Goal: Navigation & Orientation: Understand site structure

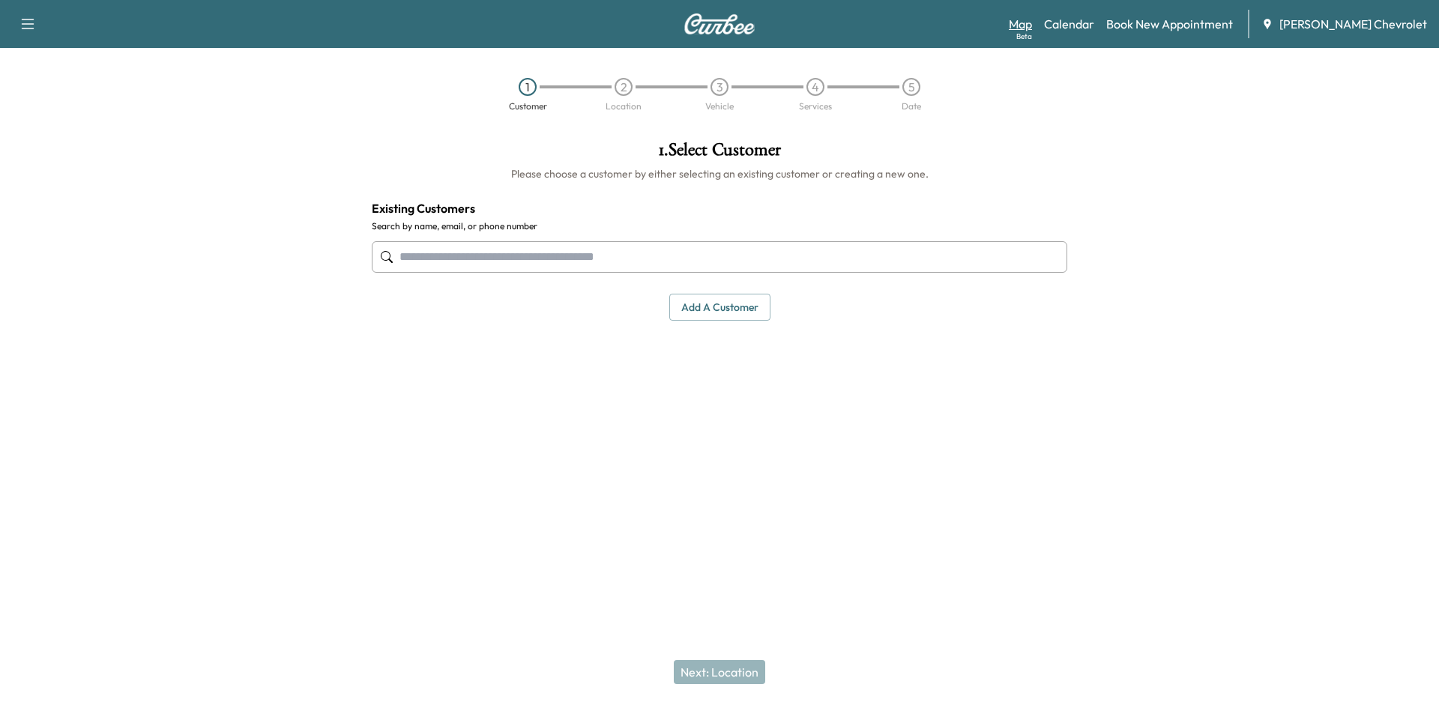
click at [1032, 29] on link "Map Beta" at bounding box center [1020, 24] width 23 height 18
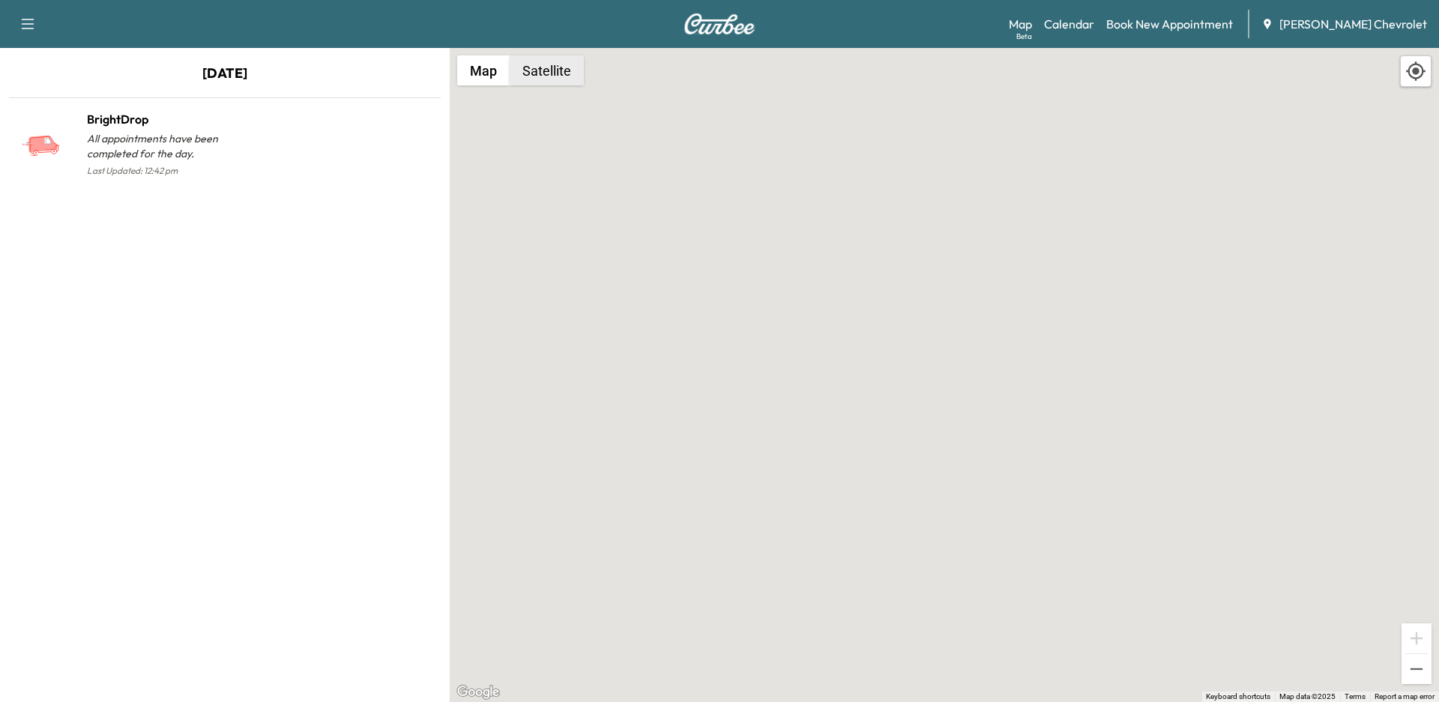
click at [532, 69] on button "Satellite" at bounding box center [547, 70] width 74 height 30
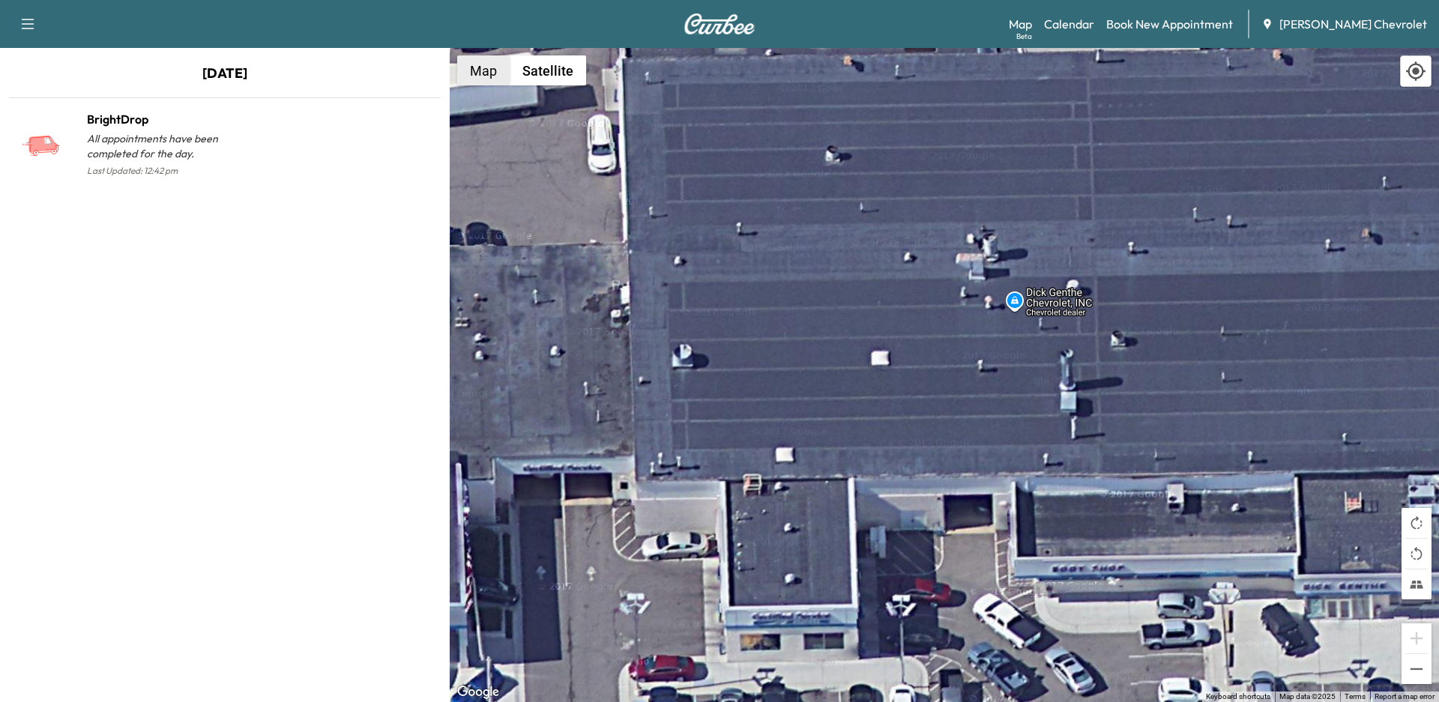
click at [480, 69] on button "Map" at bounding box center [483, 70] width 52 height 30
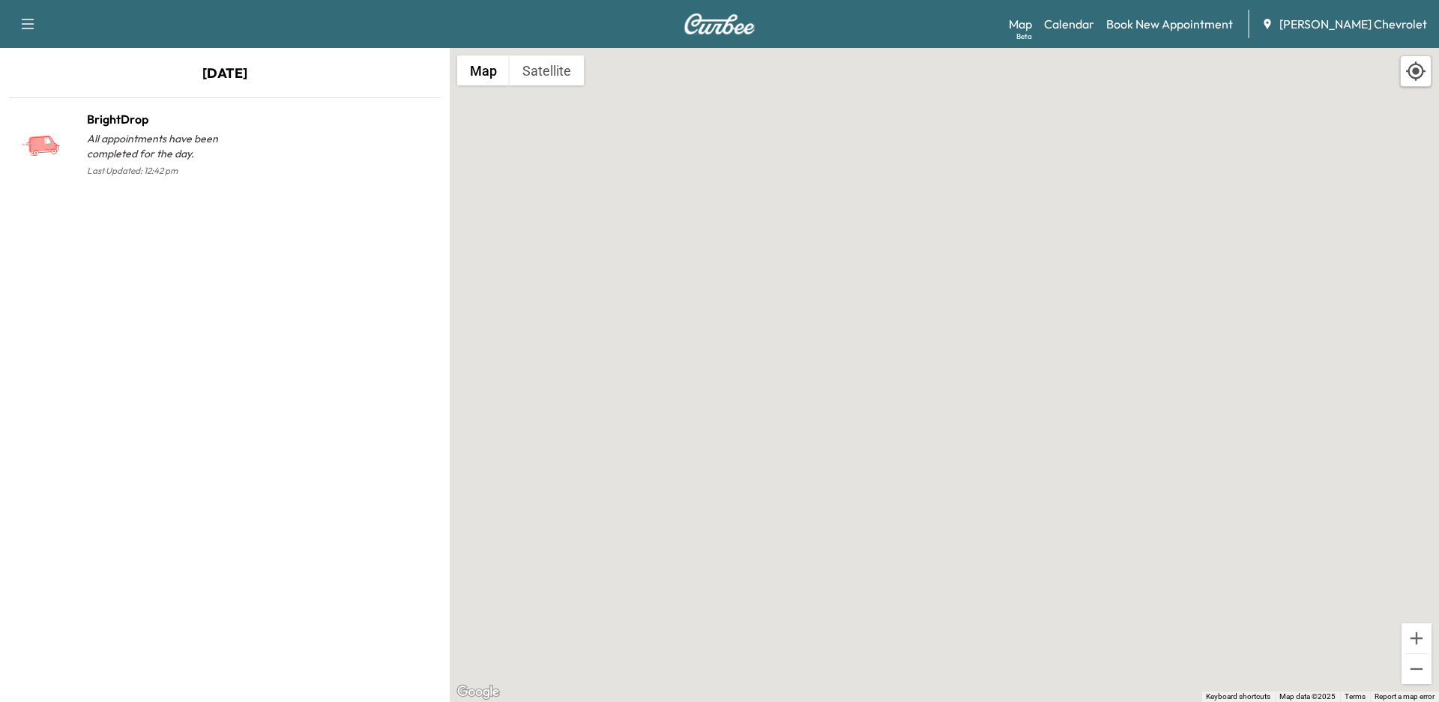
click at [27, 22] on icon "button" at bounding box center [28, 24] width 18 height 18
click at [43, 51] on link "Support" at bounding box center [53, 52] width 56 height 18
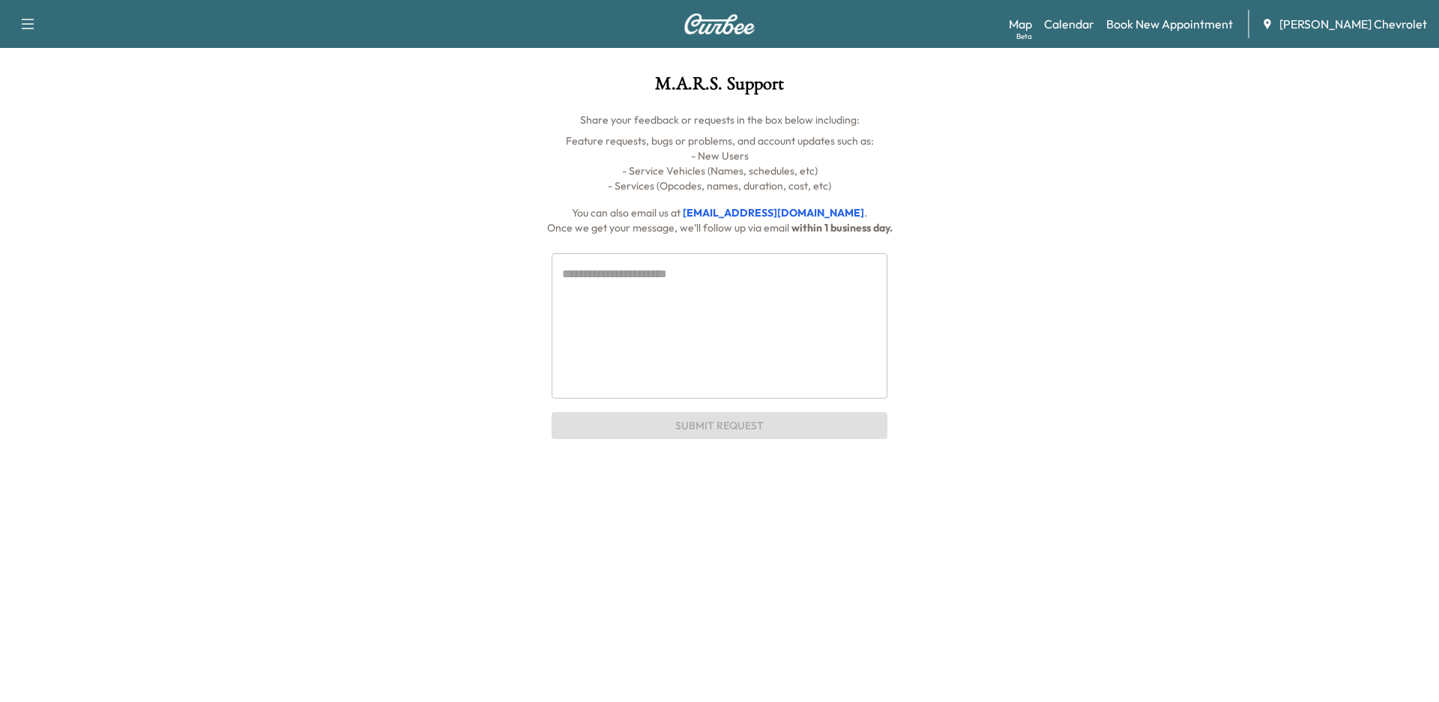
click at [24, 22] on icon "button" at bounding box center [28, 24] width 18 height 18
click at [445, 295] on div "* ​ Submit Request" at bounding box center [719, 337] width 1127 height 205
click at [27, 19] on icon "button" at bounding box center [28, 24] width 18 height 18
drag, startPoint x: 133, startPoint y: 231, endPoint x: 134, endPoint y: 219, distance: 12.0
click at [133, 230] on div "Support Log Out Map Beta Calendar Book New Appointment [PERSON_NAME] Chevrolet …" at bounding box center [719, 219] width 1439 height 439
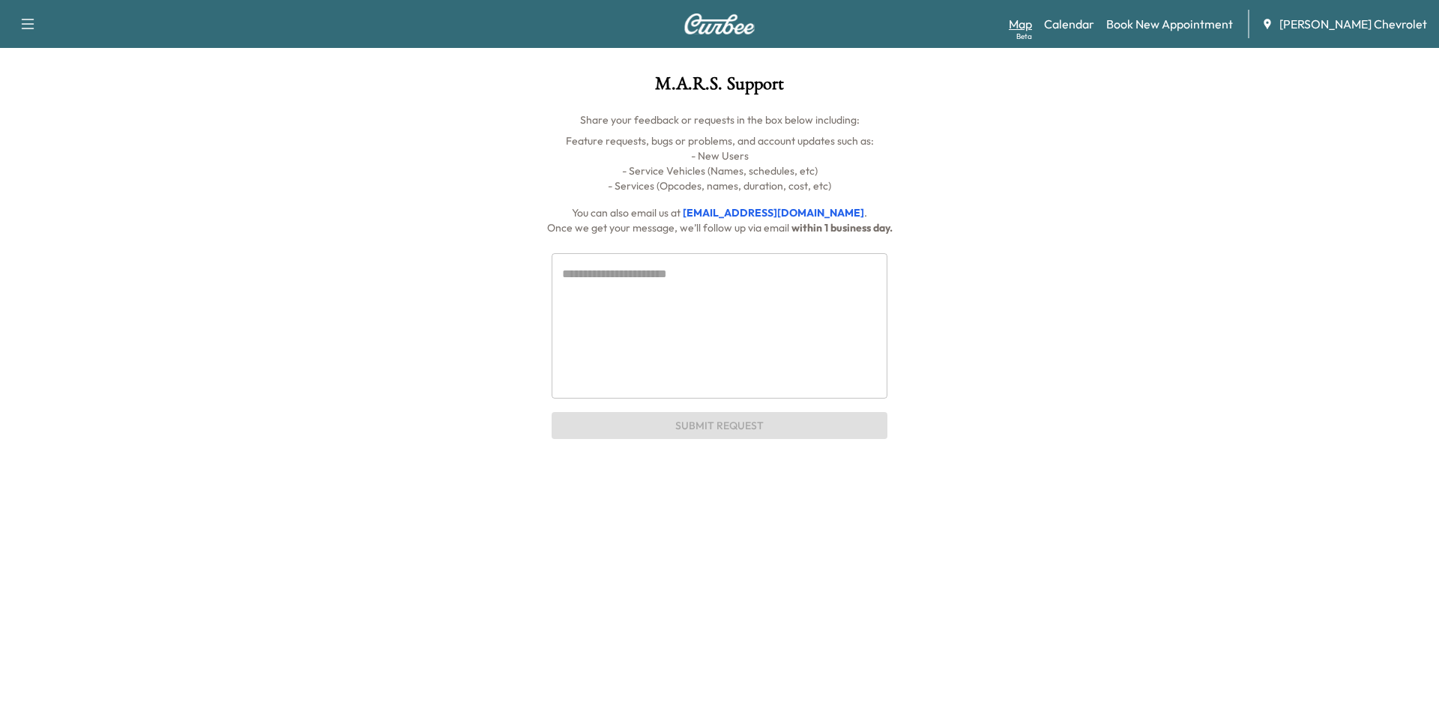
click at [1032, 30] on link "Map Beta" at bounding box center [1020, 24] width 23 height 18
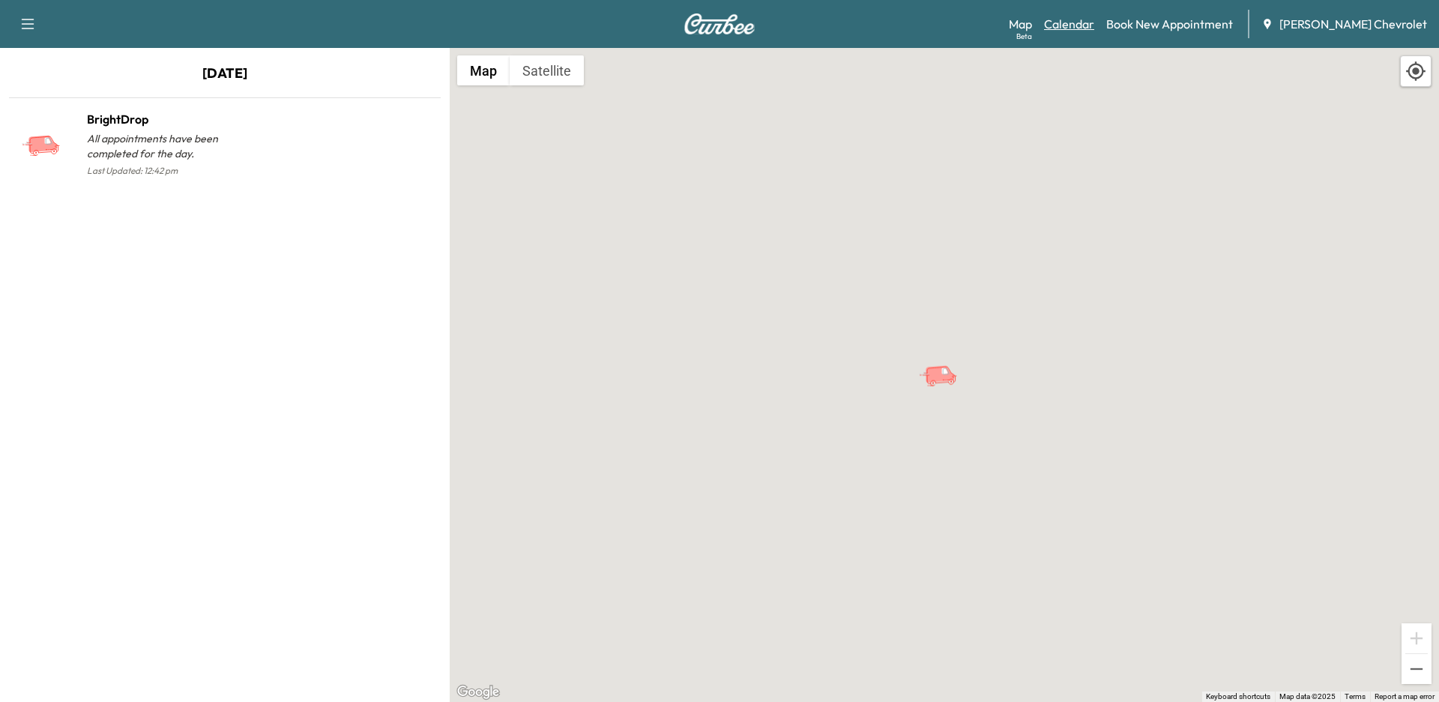
click at [1091, 28] on link "Calendar" at bounding box center [1069, 24] width 50 height 18
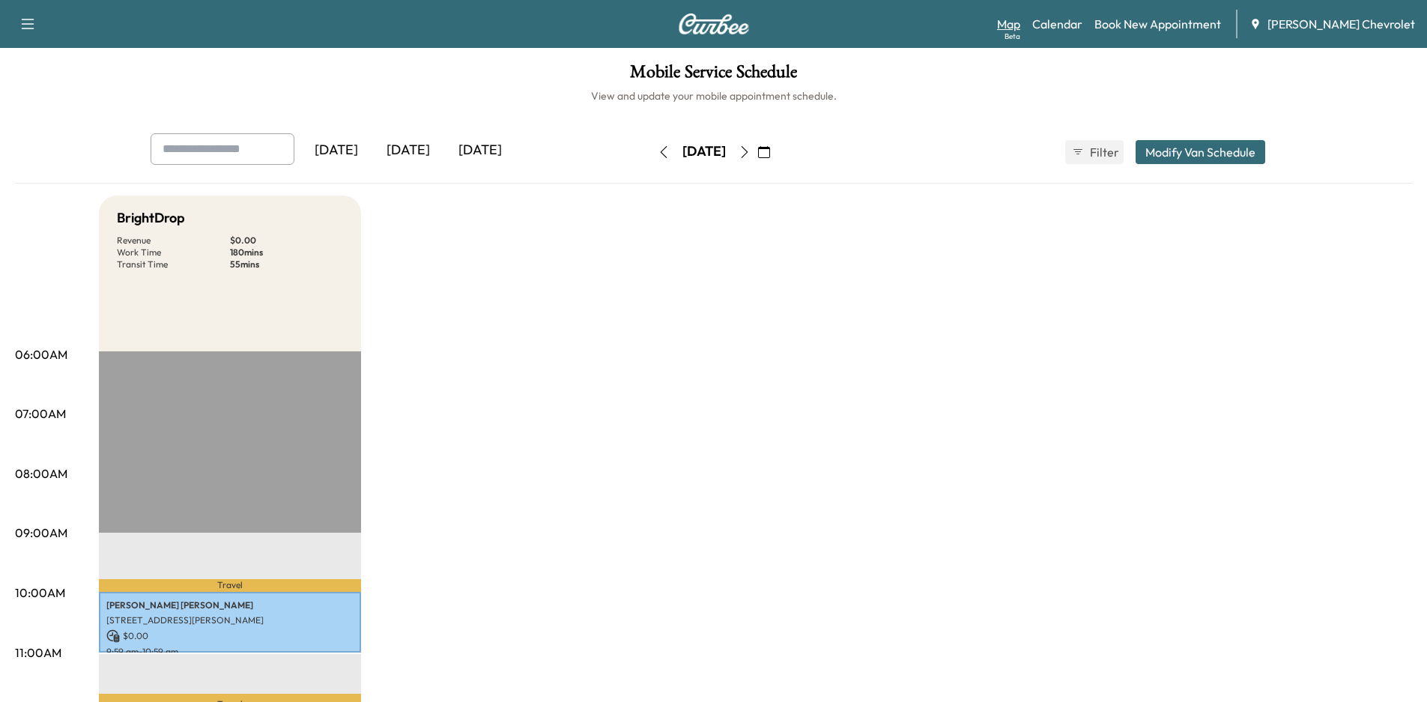
click at [1021, 22] on link "Map Beta" at bounding box center [1008, 24] width 23 height 18
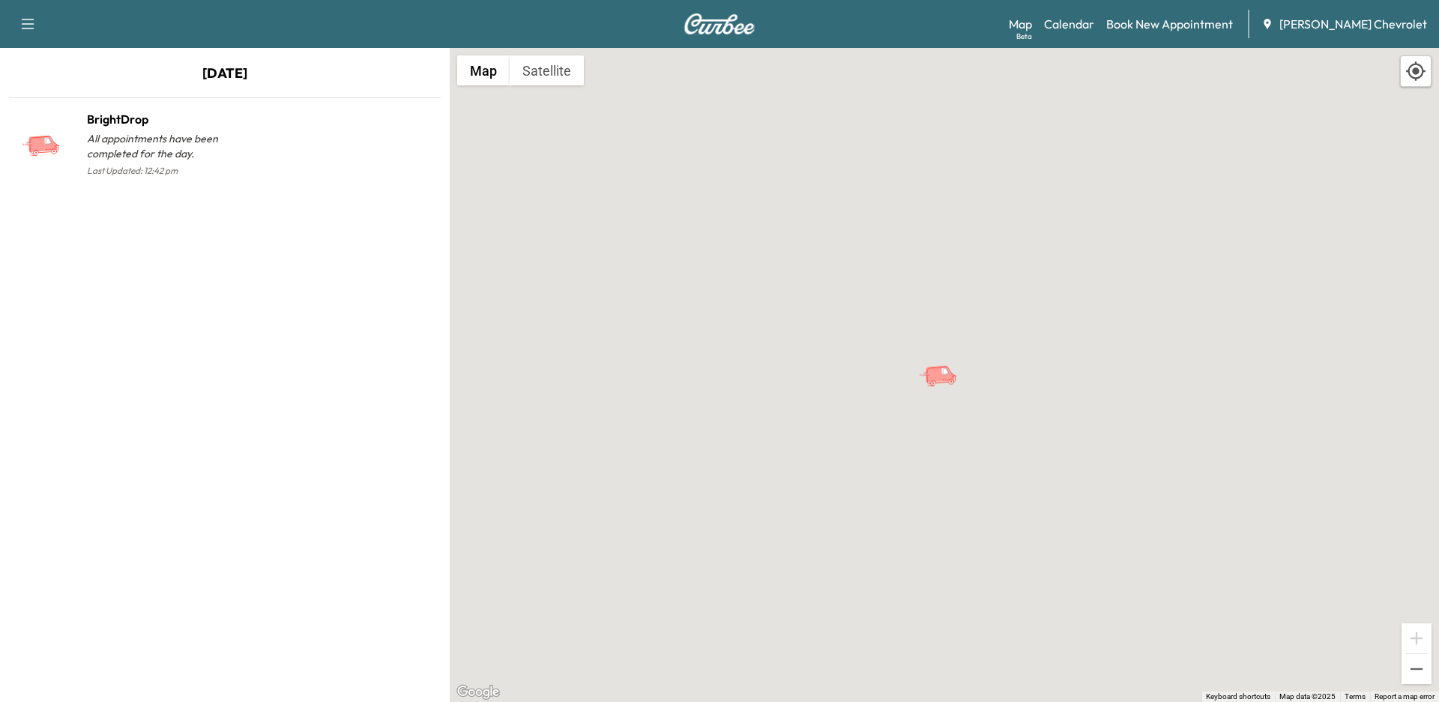
click at [925, 421] on div "To activate drag with keyboard, press Alt + Enter. Once in keyboard drag state,…" at bounding box center [944, 375] width 989 height 654
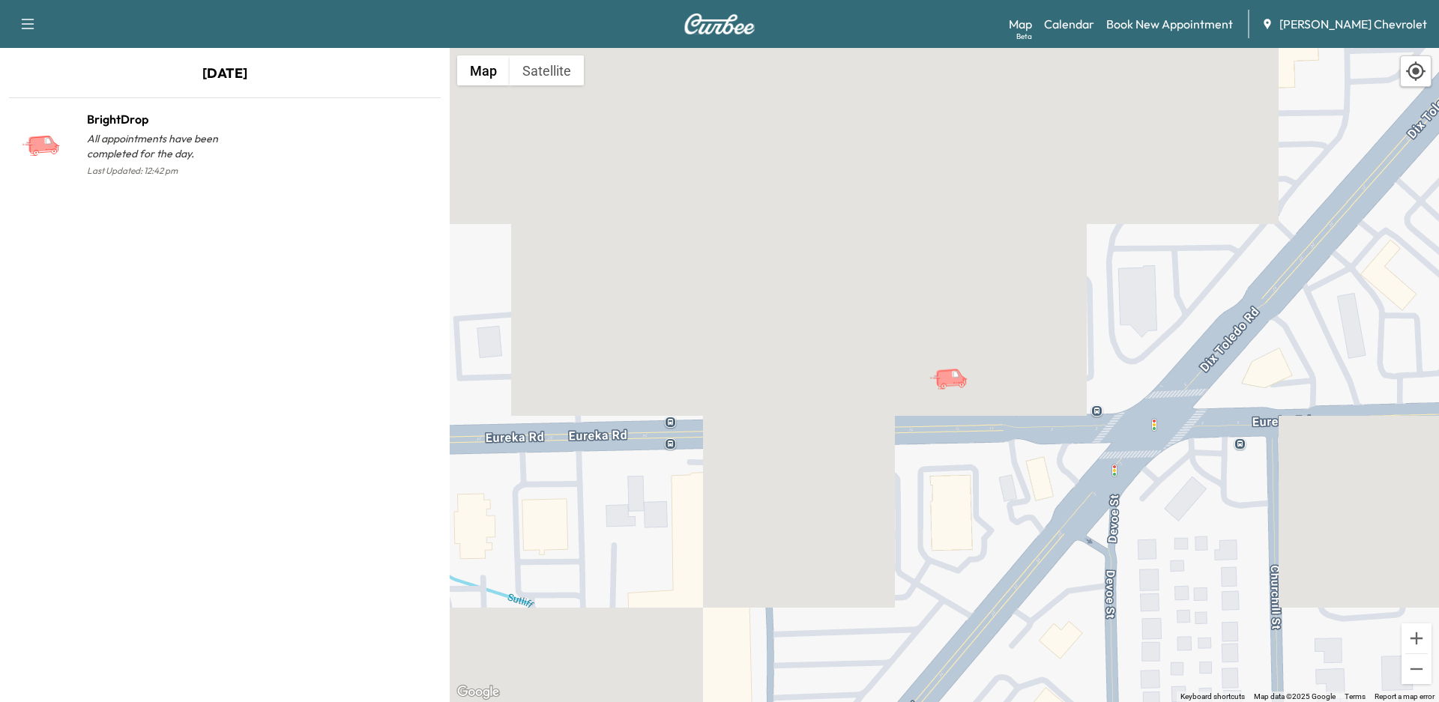
drag, startPoint x: 1436, startPoint y: 558, endPoint x: 1293, endPoint y: 395, distance: 217.2
click at [1293, 395] on div "To activate drag with keyboard, press Alt + Enter. Once in keyboard drag state,…" at bounding box center [944, 375] width 989 height 654
click at [951, 375] on icon "BrightDrop" at bounding box center [950, 377] width 31 height 18
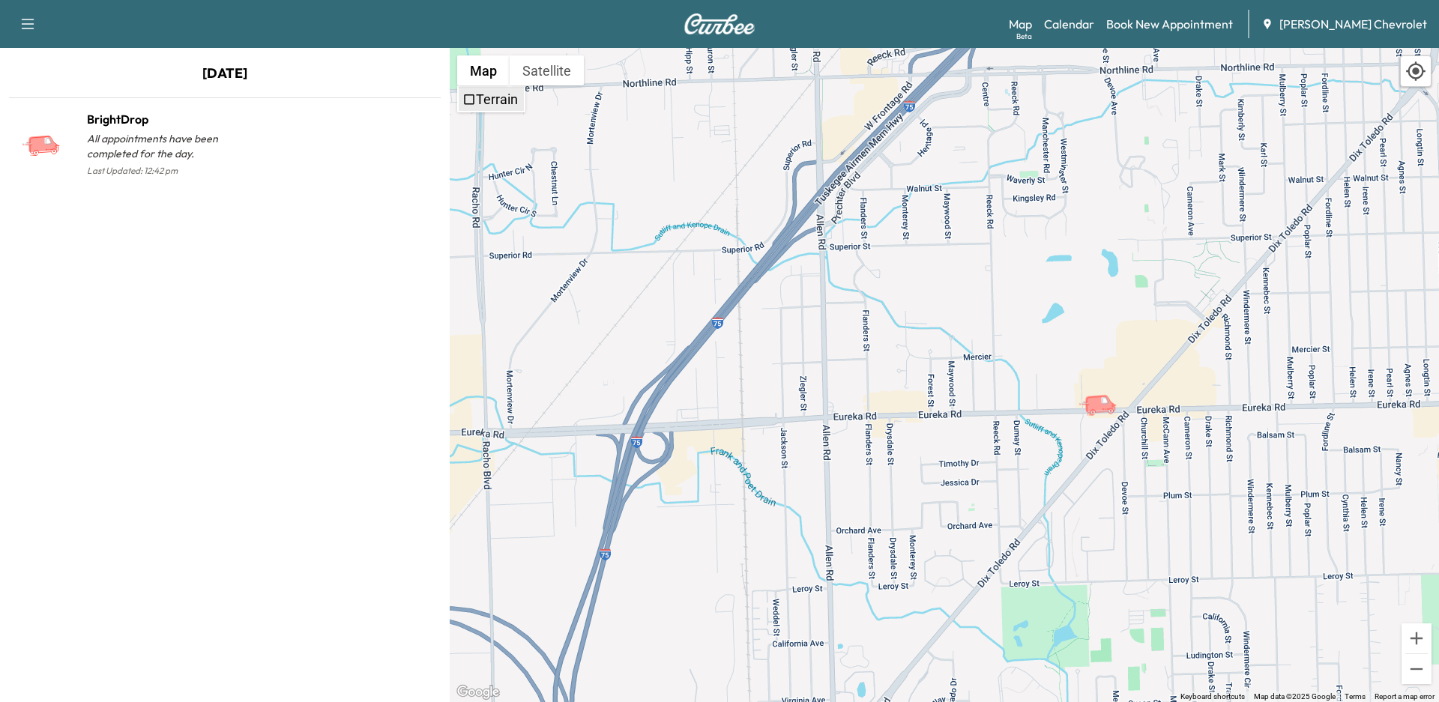
click at [484, 101] on label "Terrain" at bounding box center [497, 99] width 42 height 16
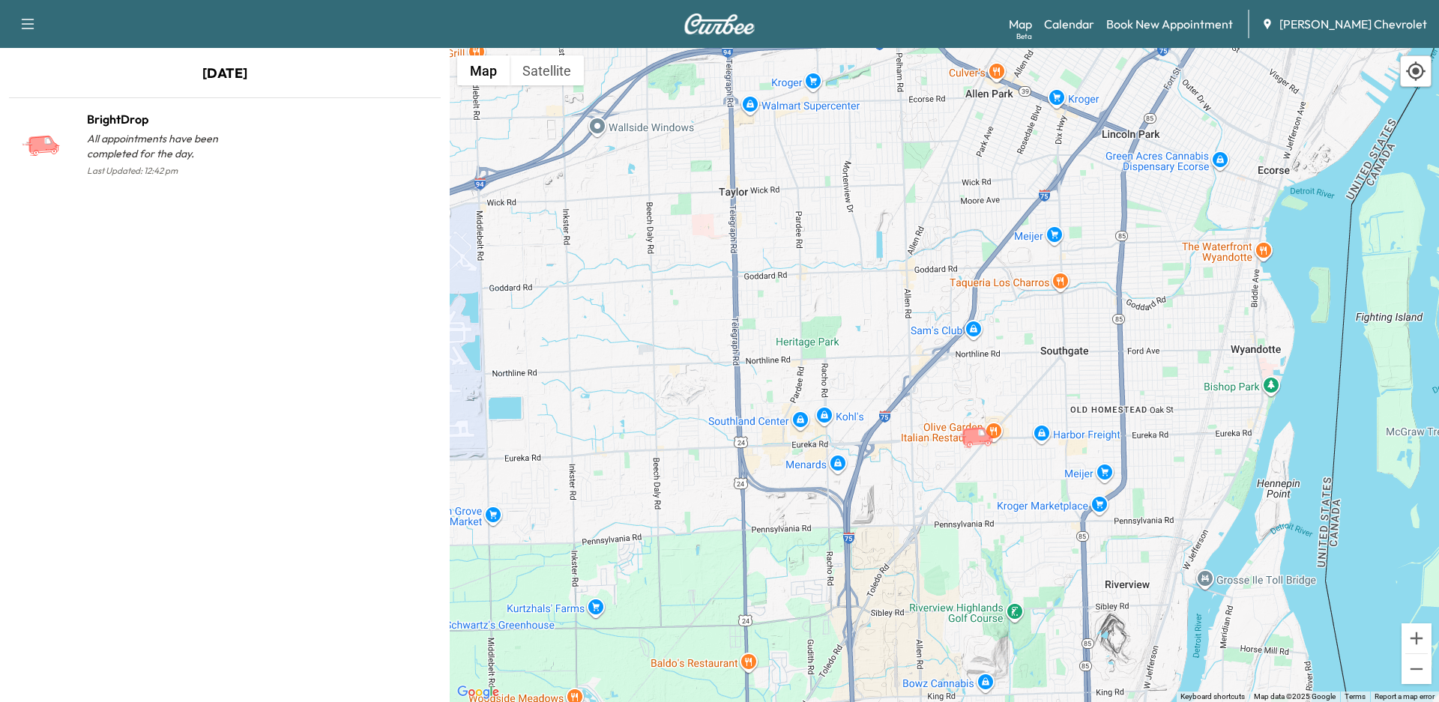
click at [27, 18] on icon "button" at bounding box center [28, 24] width 18 height 18
click at [208, 259] on div "[DATE] BrightDrop All appointments have been completed for the day. Last Update…" at bounding box center [225, 375] width 450 height 654
click at [1032, 36] on div "Beta" at bounding box center [1024, 36] width 16 height 11
